Goal: Information Seeking & Learning: Learn about a topic

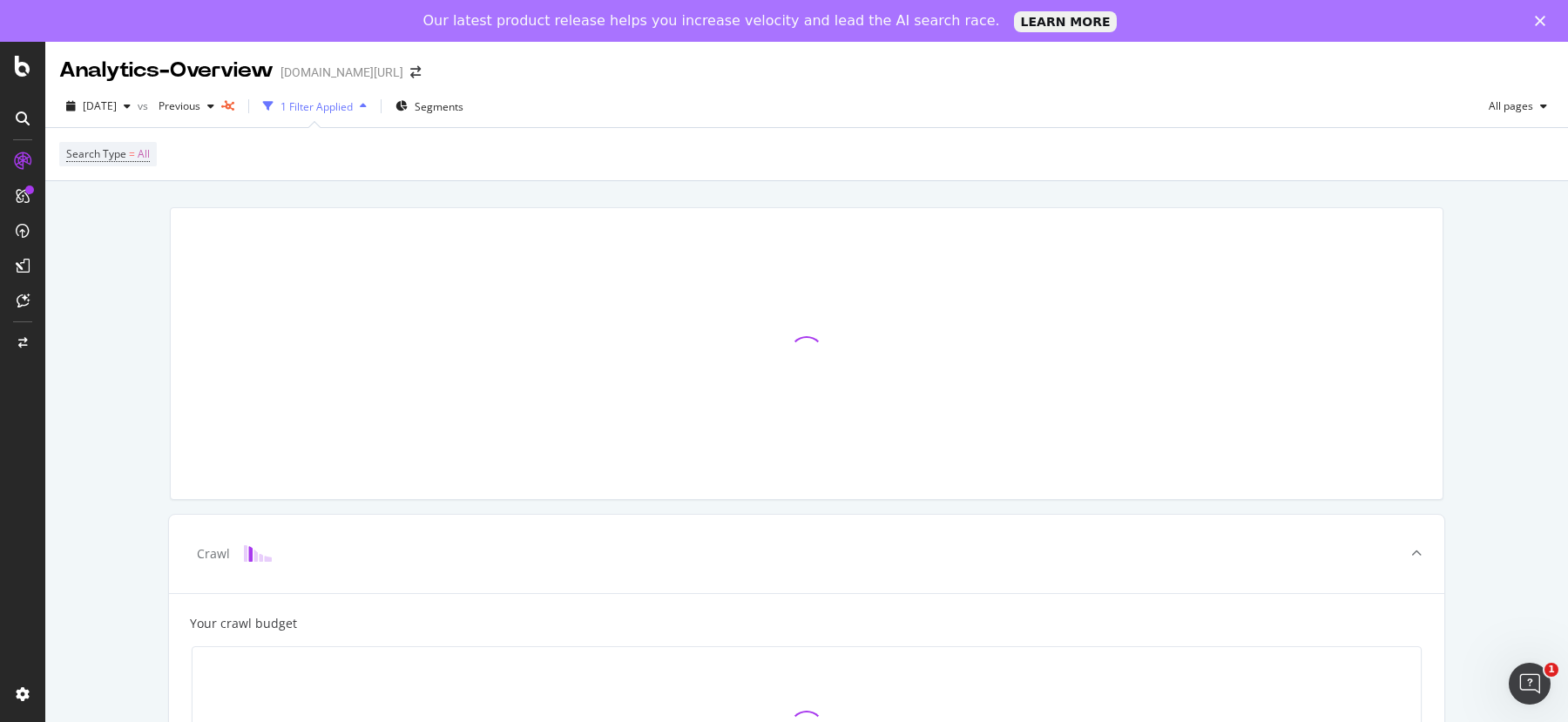
click at [140, 382] on div "Crawl Your crawl budget Improve Crawl Budget Index Rank" at bounding box center [807, 680] width 1524 height 999
